Goal: Information Seeking & Learning: Learn about a topic

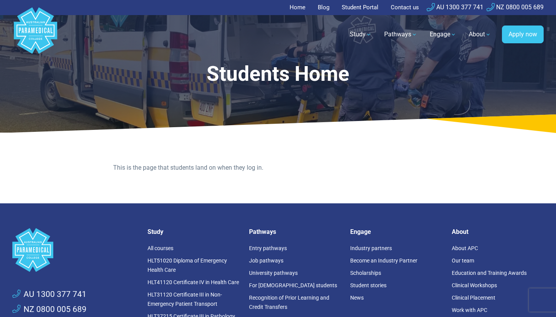
click at [365, 36] on link "Study" at bounding box center [360, 35] width 31 height 22
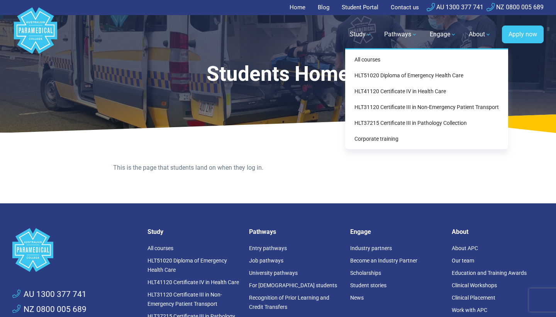
click at [383, 76] on link "HLT51020 Diploma of Emergency Health Care" at bounding box center [426, 75] width 157 height 14
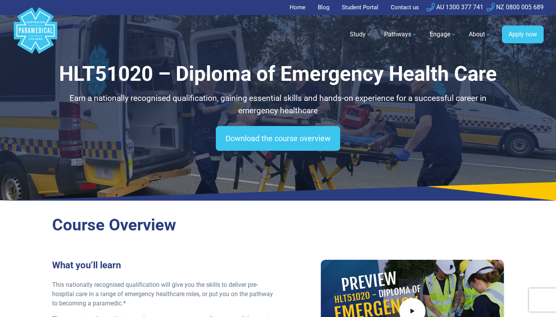
click at [358, 7] on link "Student Portal" at bounding box center [360, 7] width 46 height 15
